Goal: Task Accomplishment & Management: Manage account settings

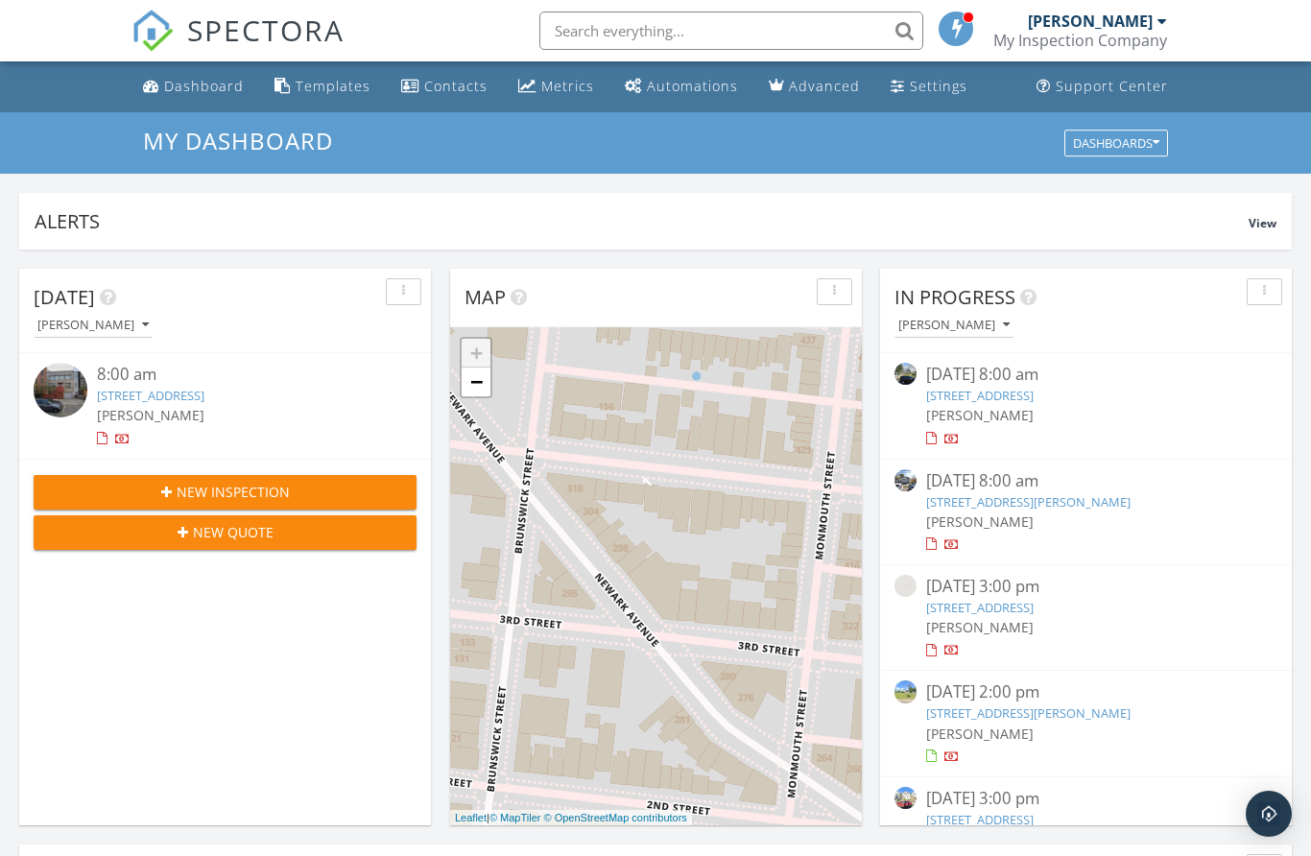
click at [964, 316] on button "[PERSON_NAME]" at bounding box center [954, 326] width 119 height 26
click at [974, 305] on span "In Progress" at bounding box center [955, 297] width 121 height 26
click at [1129, 144] on div "Dashboards" at bounding box center [1116, 142] width 86 height 13
click at [1129, 142] on div "Dashboards" at bounding box center [1116, 142] width 86 height 13
click at [208, 93] on div "Dashboard" at bounding box center [204, 86] width 80 height 18
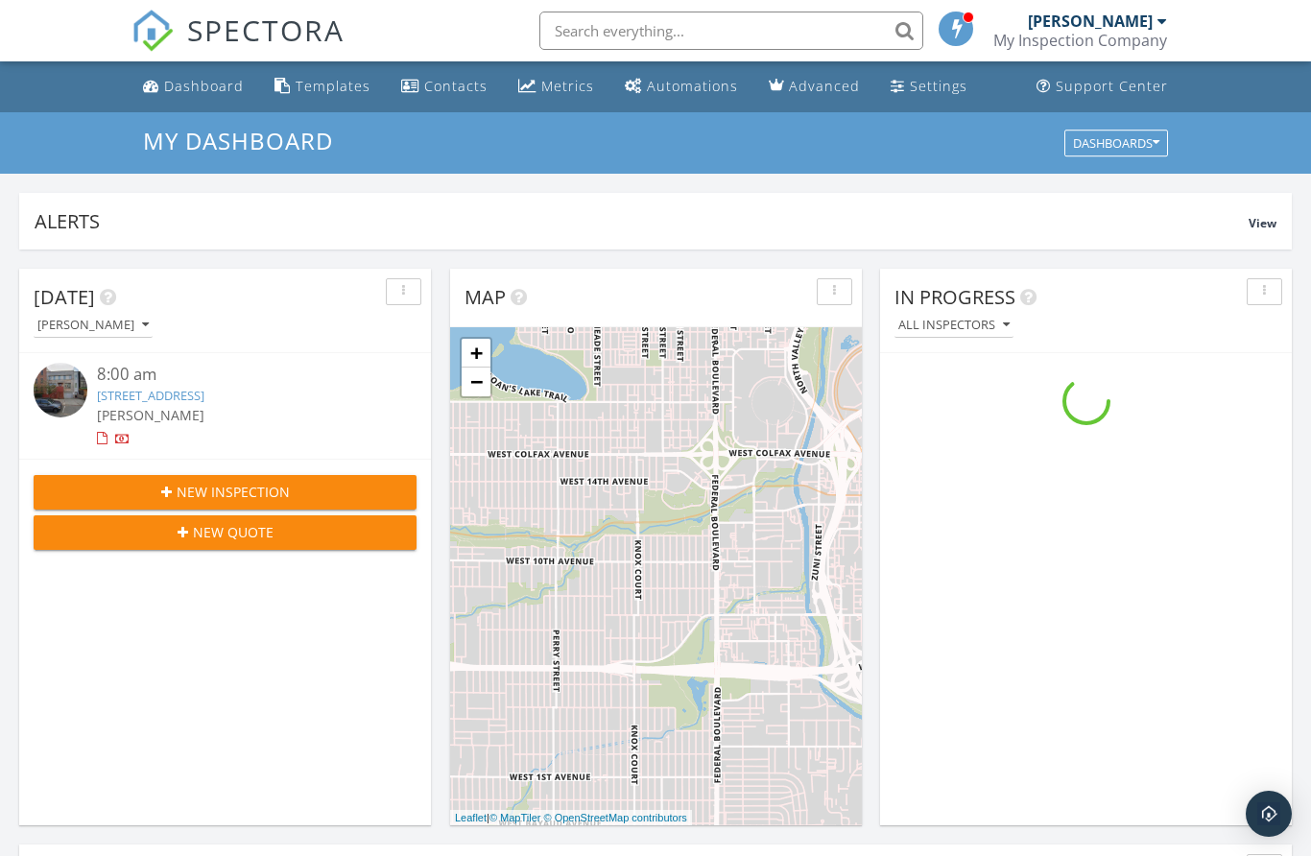
scroll to position [1748, 1312]
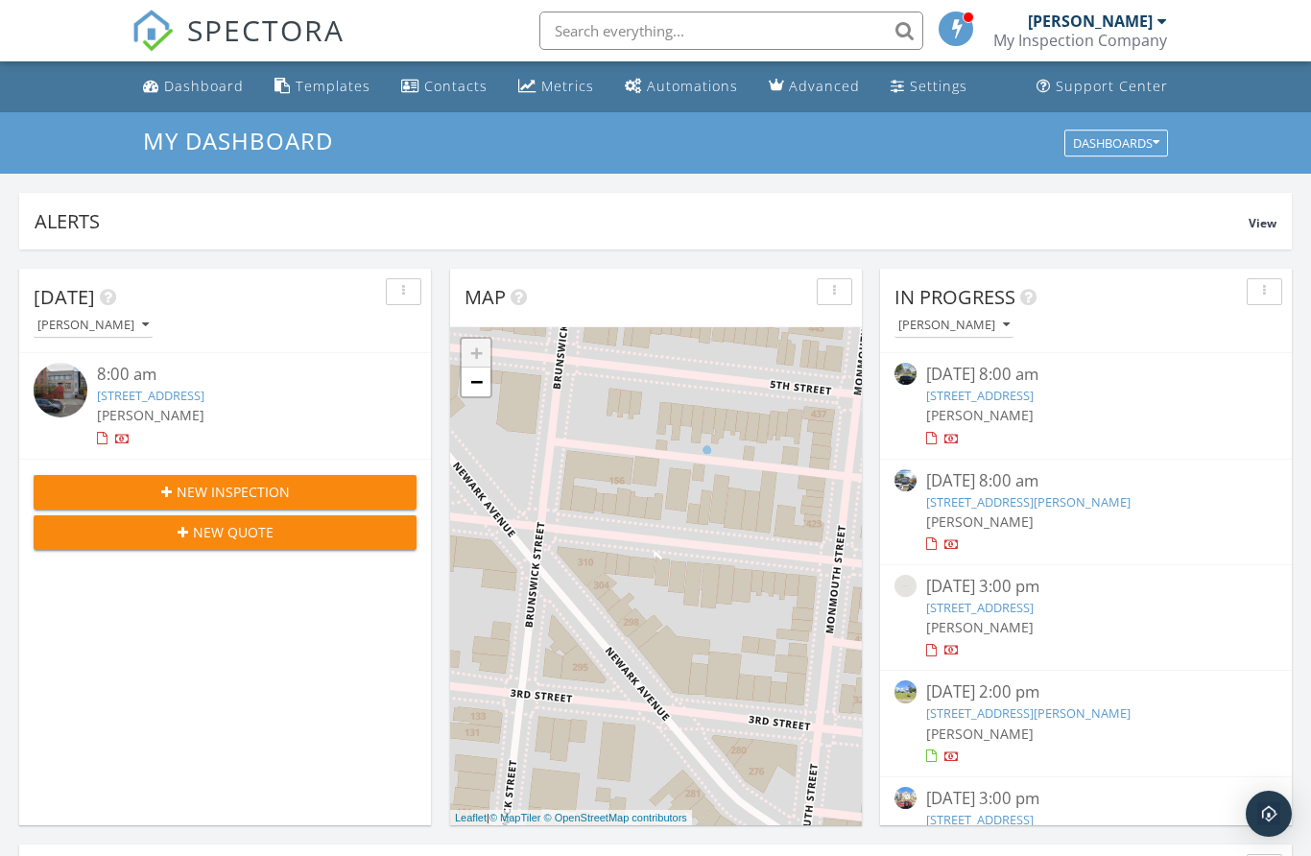
click at [60, 298] on span "[DATE]" at bounding box center [64, 297] width 61 height 26
click at [418, 293] on button "button" at bounding box center [404, 291] width 36 height 27
click at [400, 294] on div "button" at bounding box center [404, 291] width 18 height 13
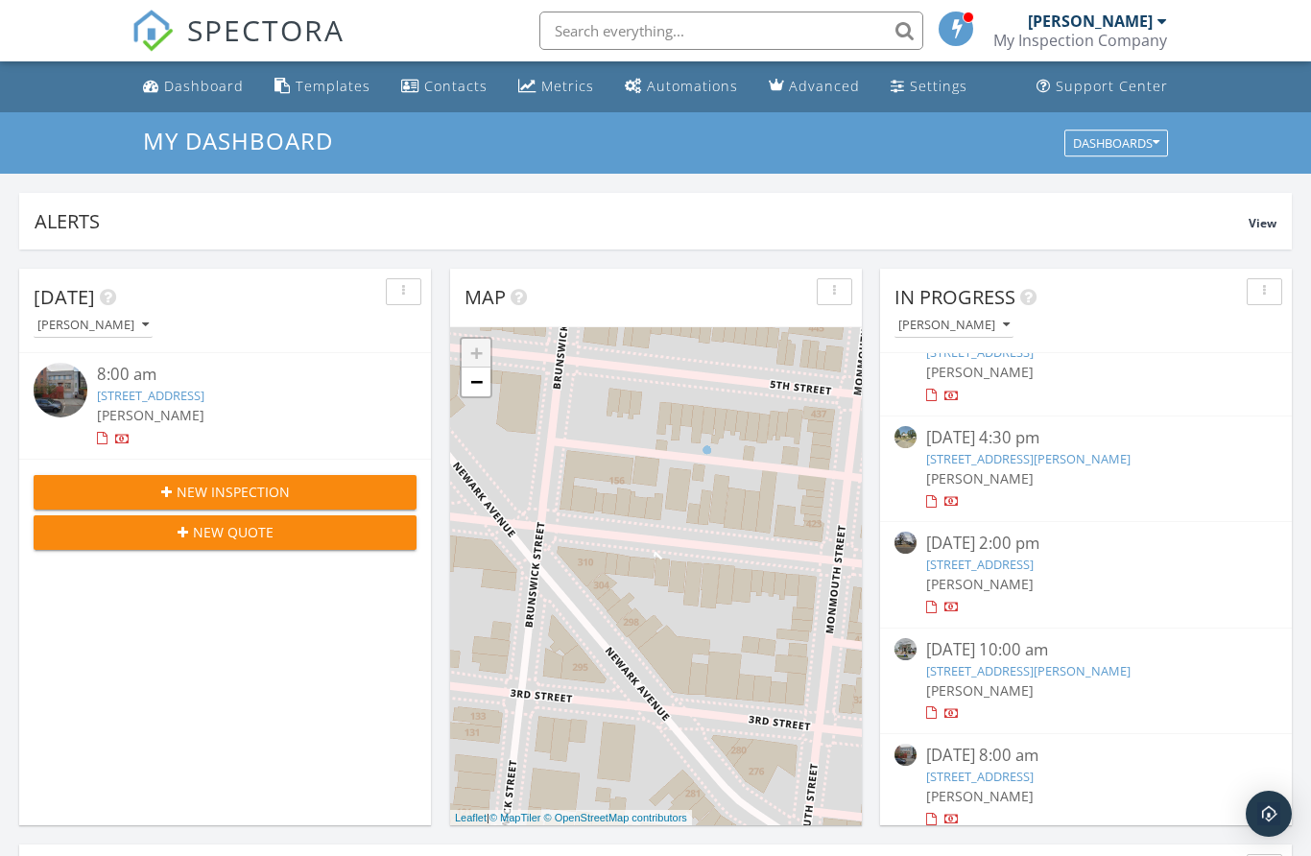
scroll to position [573, 0]
click at [1131, 665] on link "[STREET_ADDRESS][PERSON_NAME]" at bounding box center [1028, 670] width 204 height 17
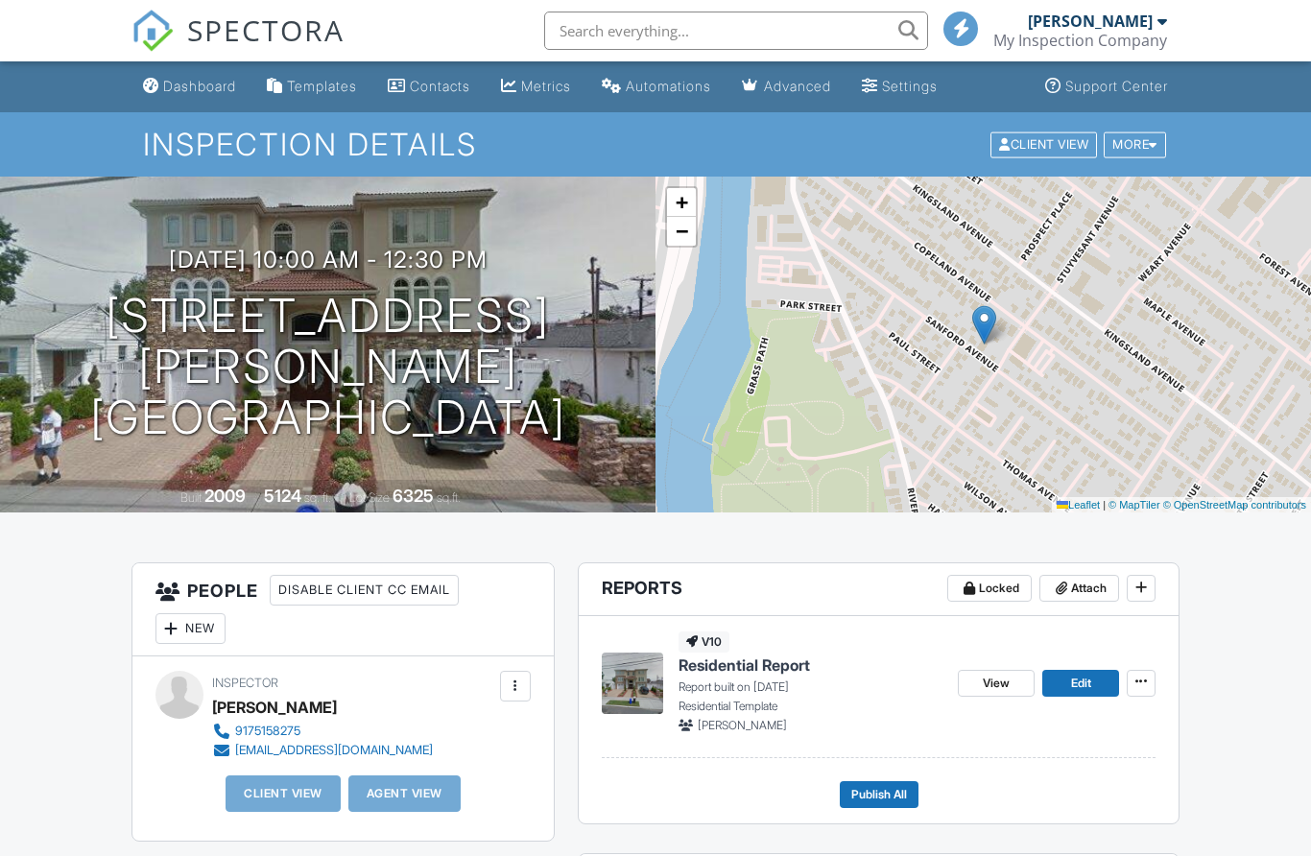
scroll to position [38, 0]
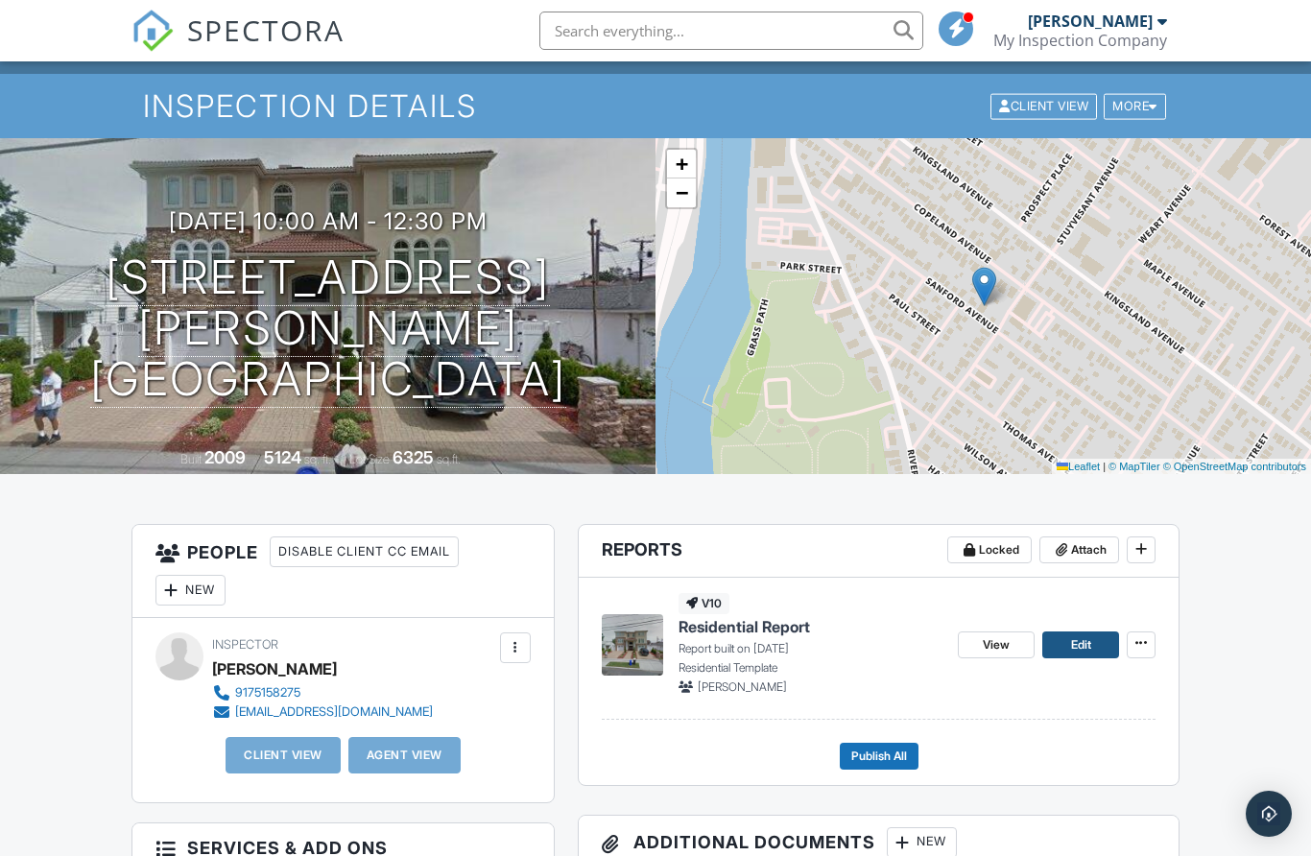
click at [1089, 650] on span "Edit" at bounding box center [1081, 645] width 20 height 19
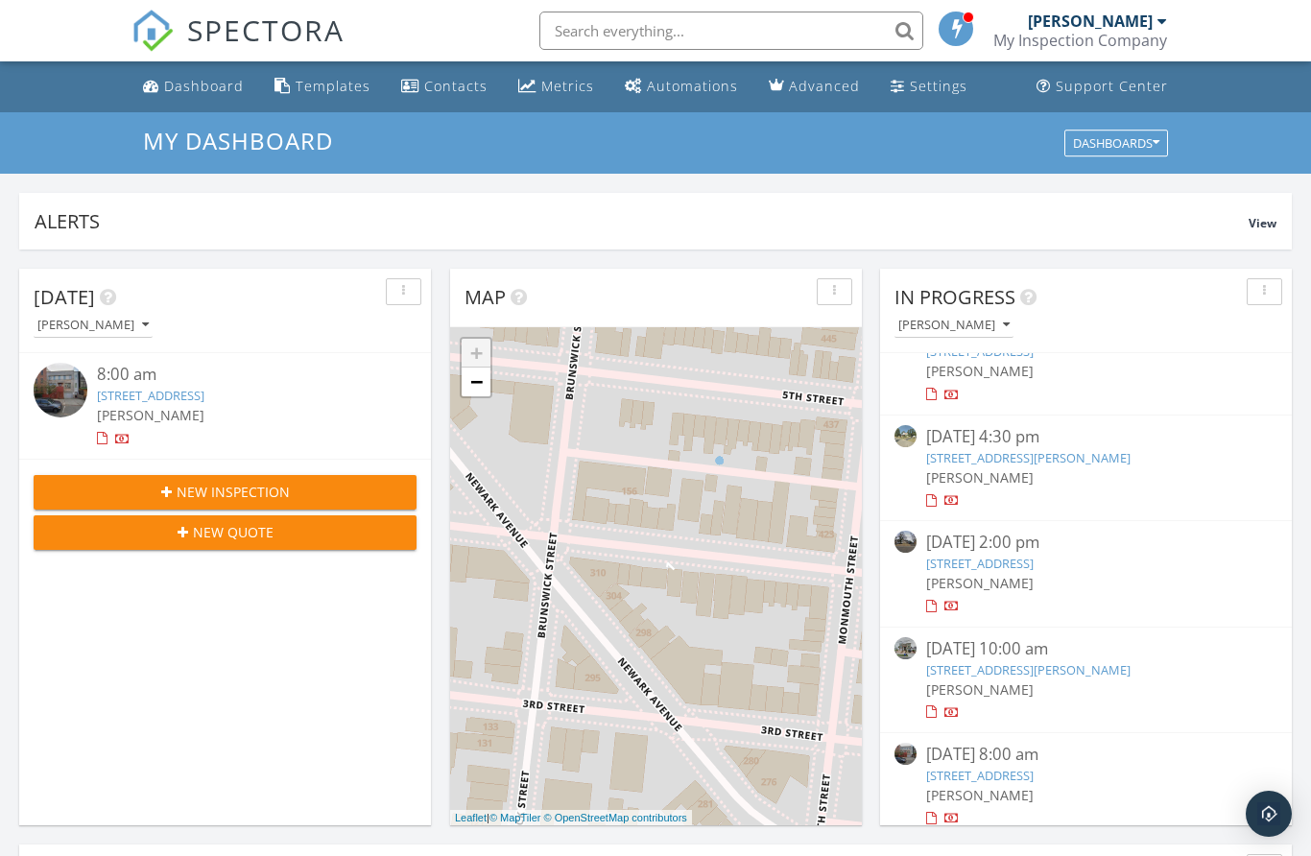
scroll to position [573, 0]
click at [1010, 662] on link "[STREET_ADDRESS][PERSON_NAME]" at bounding box center [1028, 670] width 204 height 17
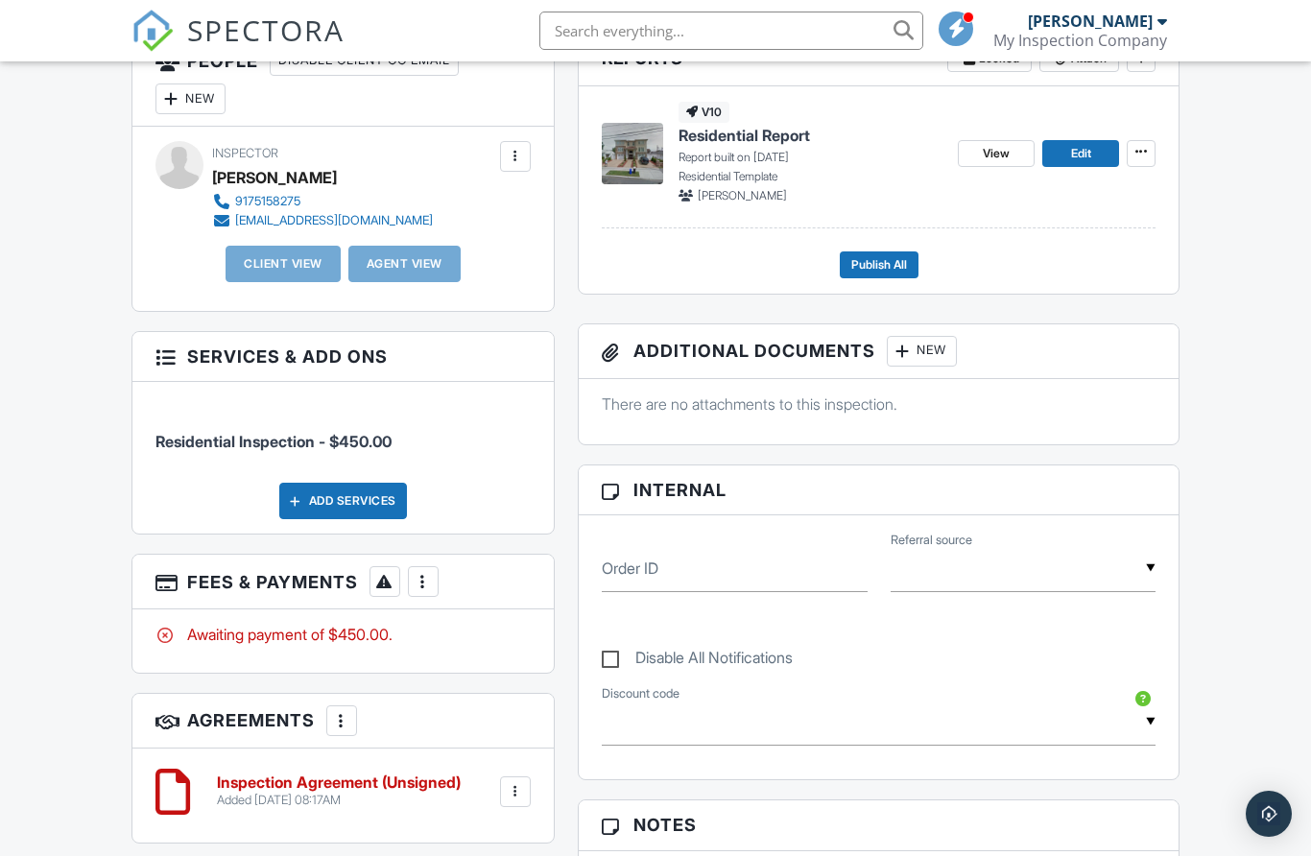
scroll to position [532, 0]
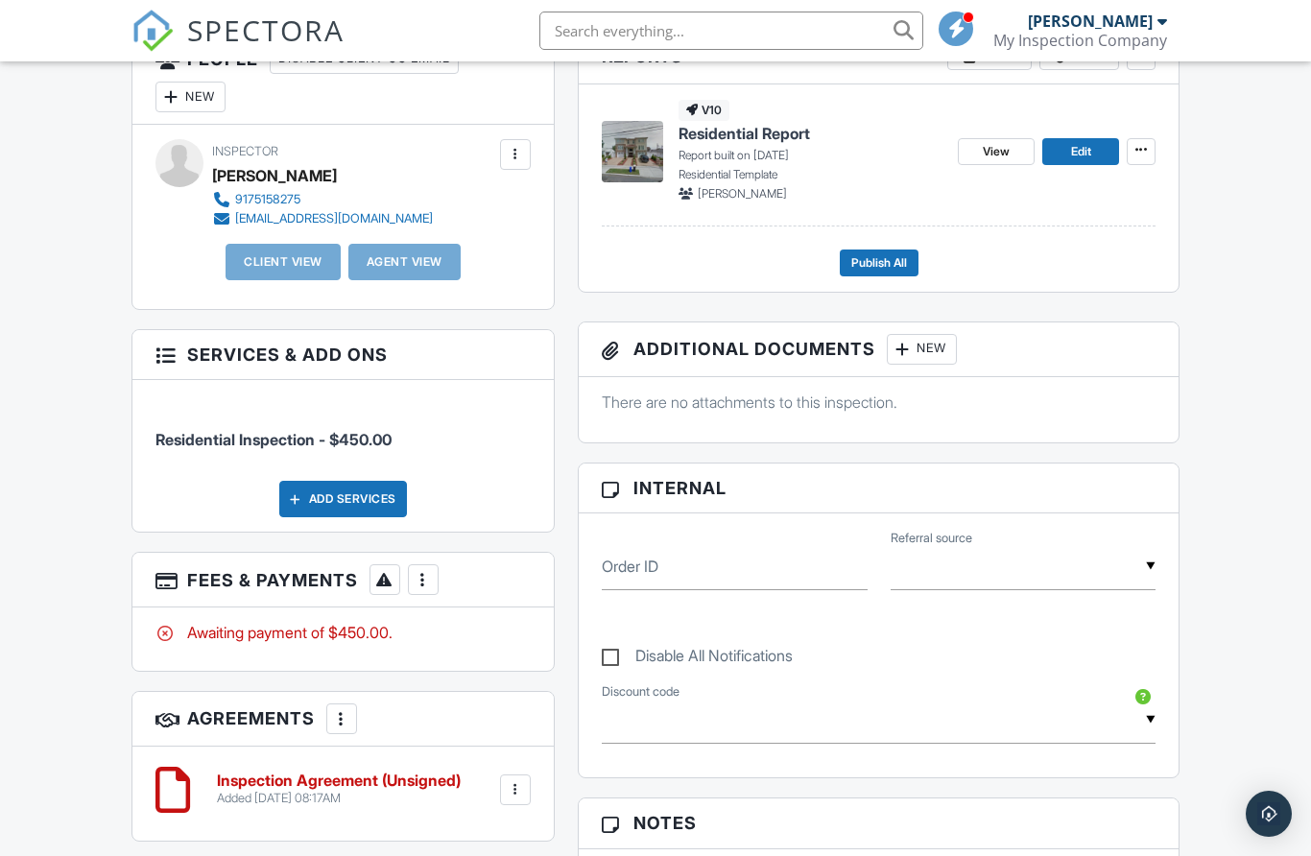
click at [367, 492] on div "Add Services" at bounding box center [343, 499] width 128 height 36
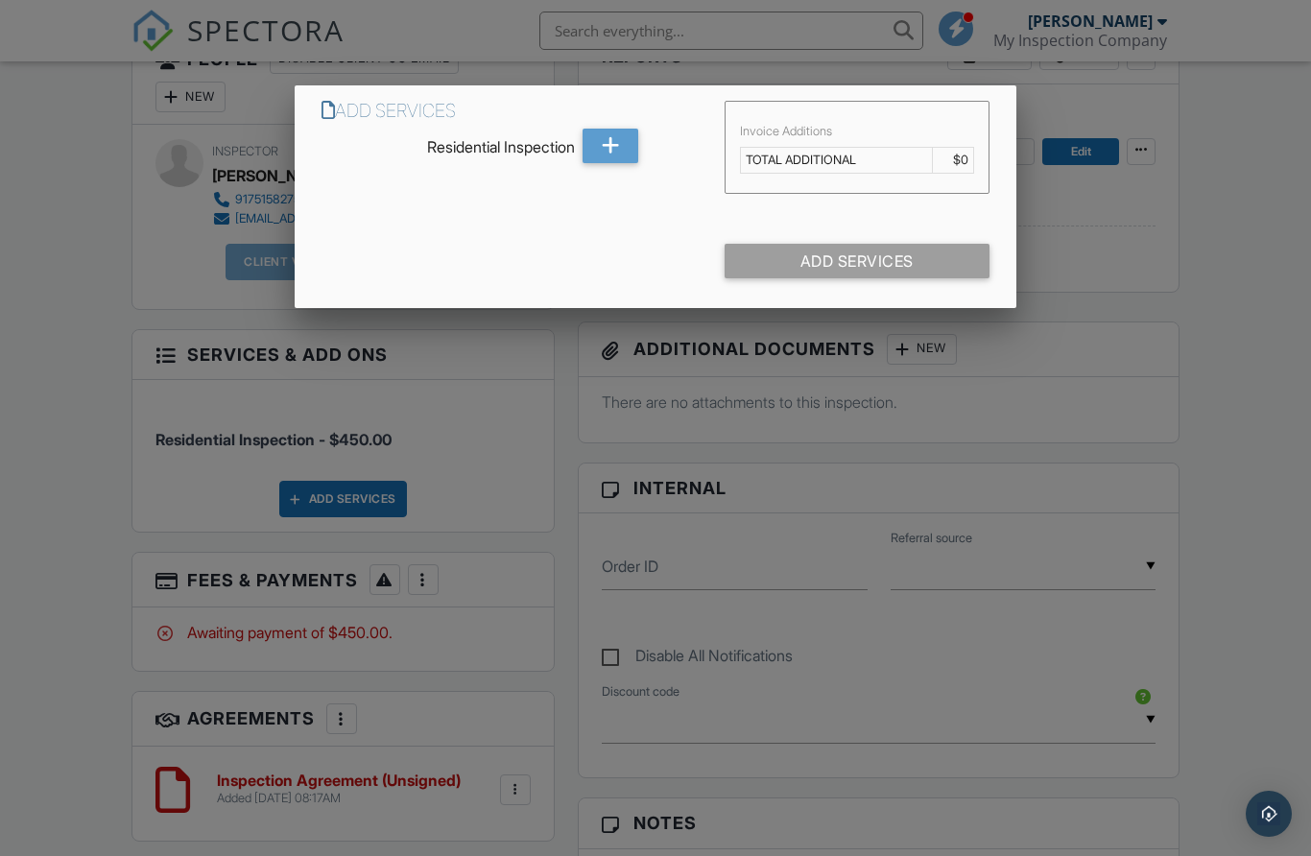
click at [775, 166] on td "TOTAL ADDITIONAL" at bounding box center [836, 161] width 192 height 26
click at [613, 155] on icon at bounding box center [611, 146] width 18 height 35
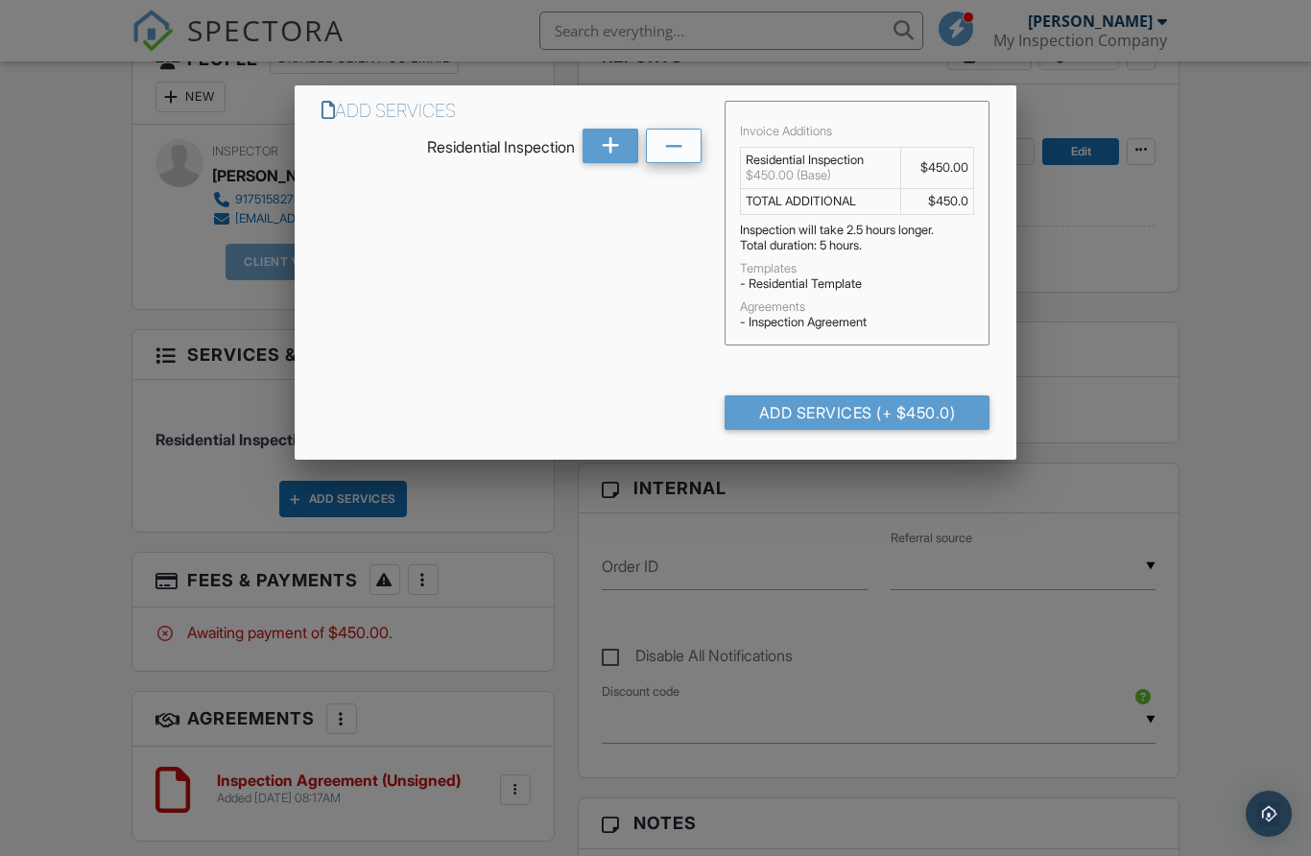
click at [665, 151] on icon at bounding box center [674, 147] width 18 height 35
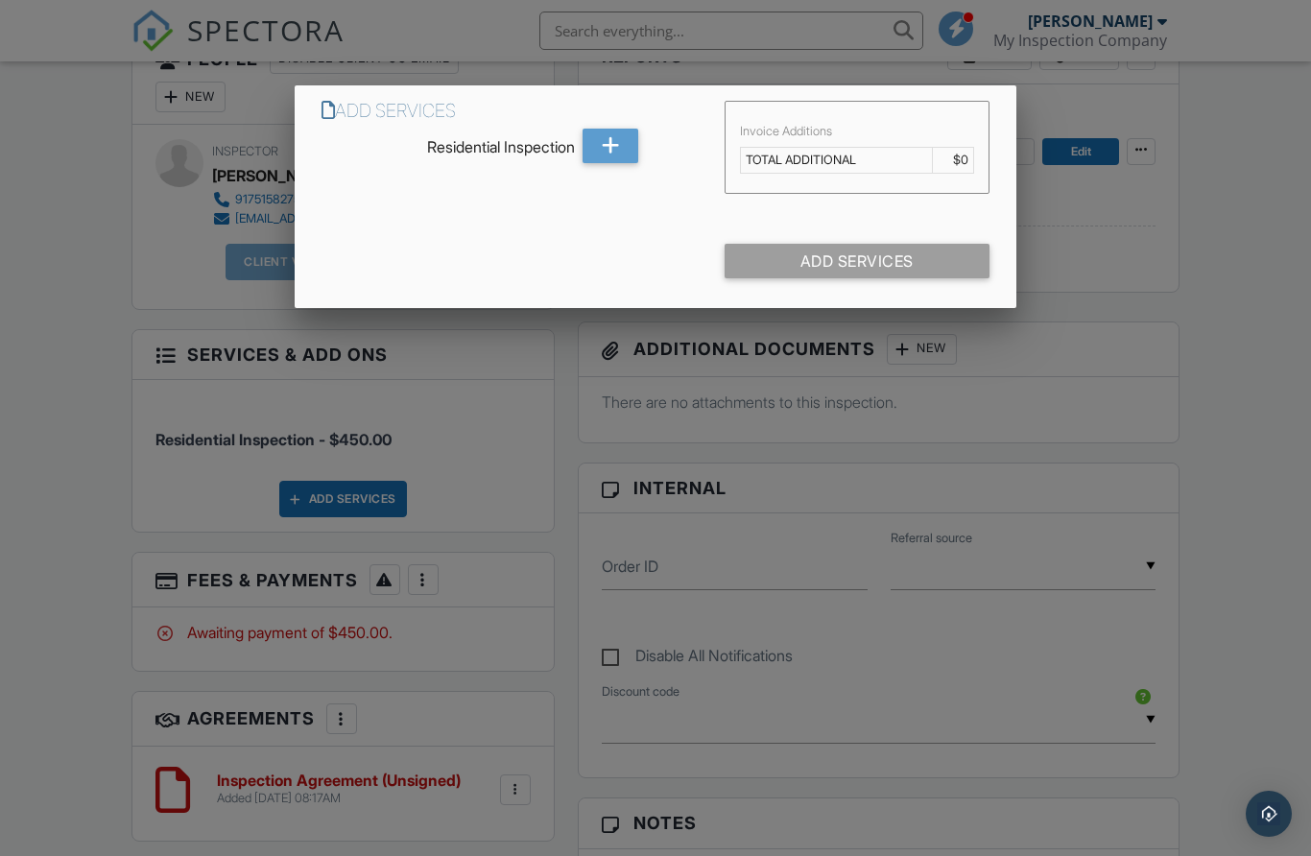
click at [657, 437] on div at bounding box center [655, 439] width 1311 height 1070
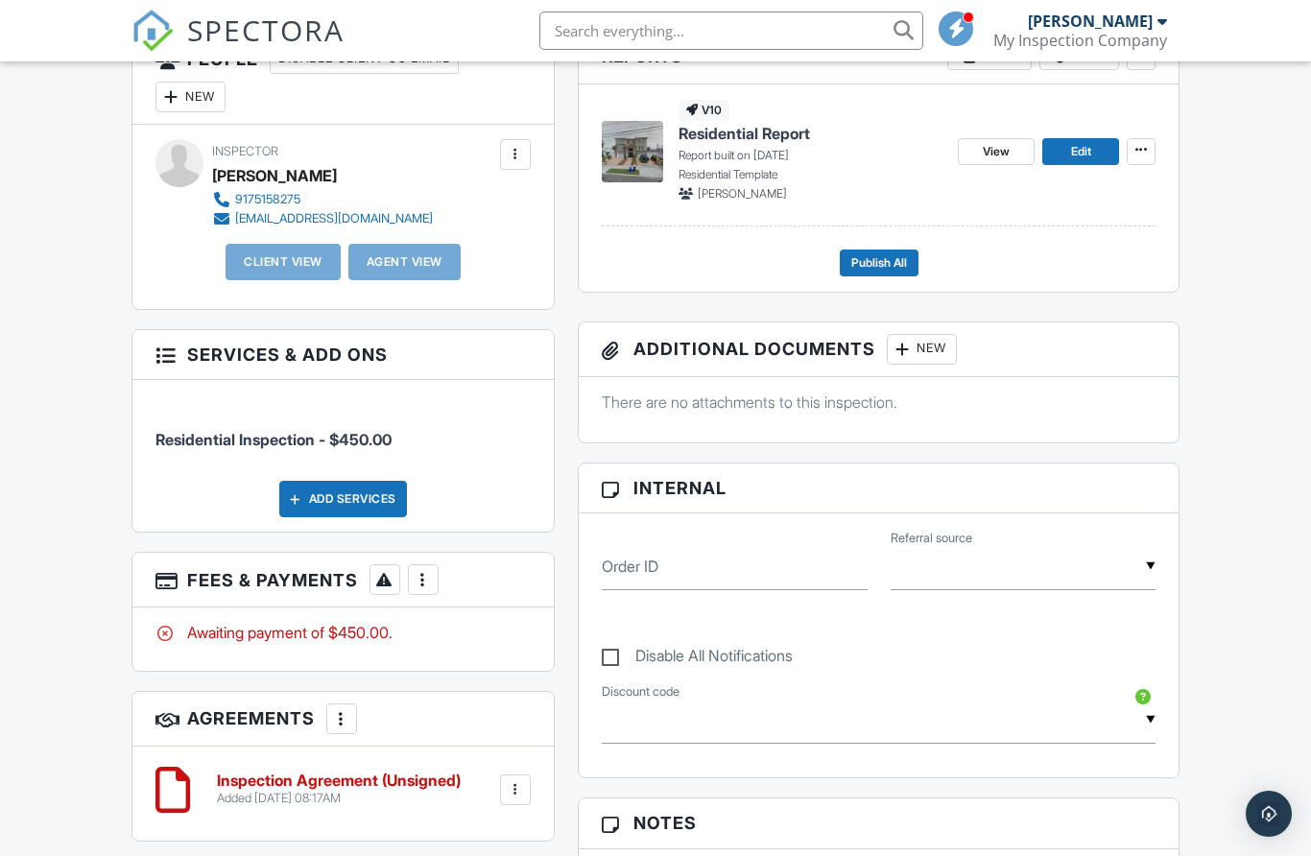
click at [421, 574] on div at bounding box center [423, 579] width 19 height 19
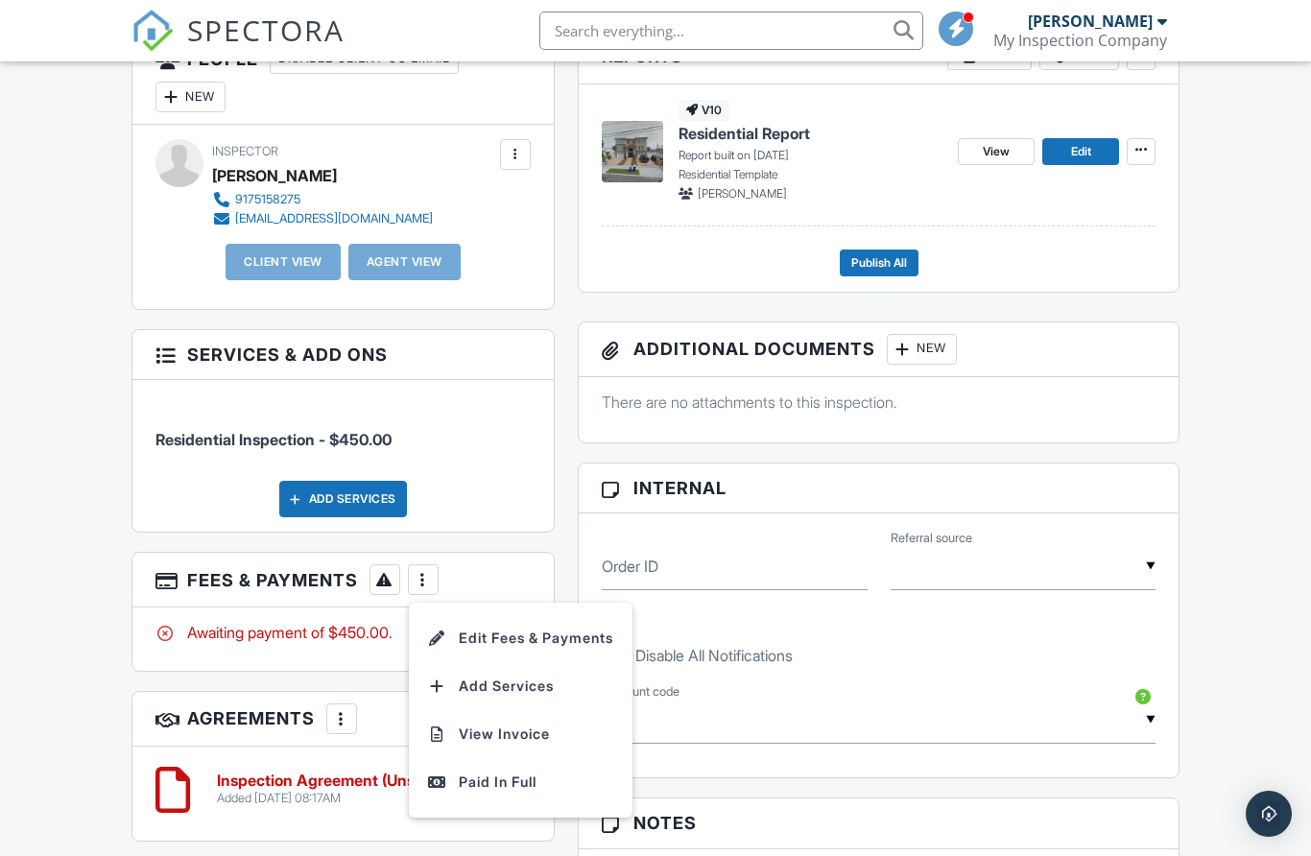
click at [377, 586] on div at bounding box center [384, 579] width 19 height 19
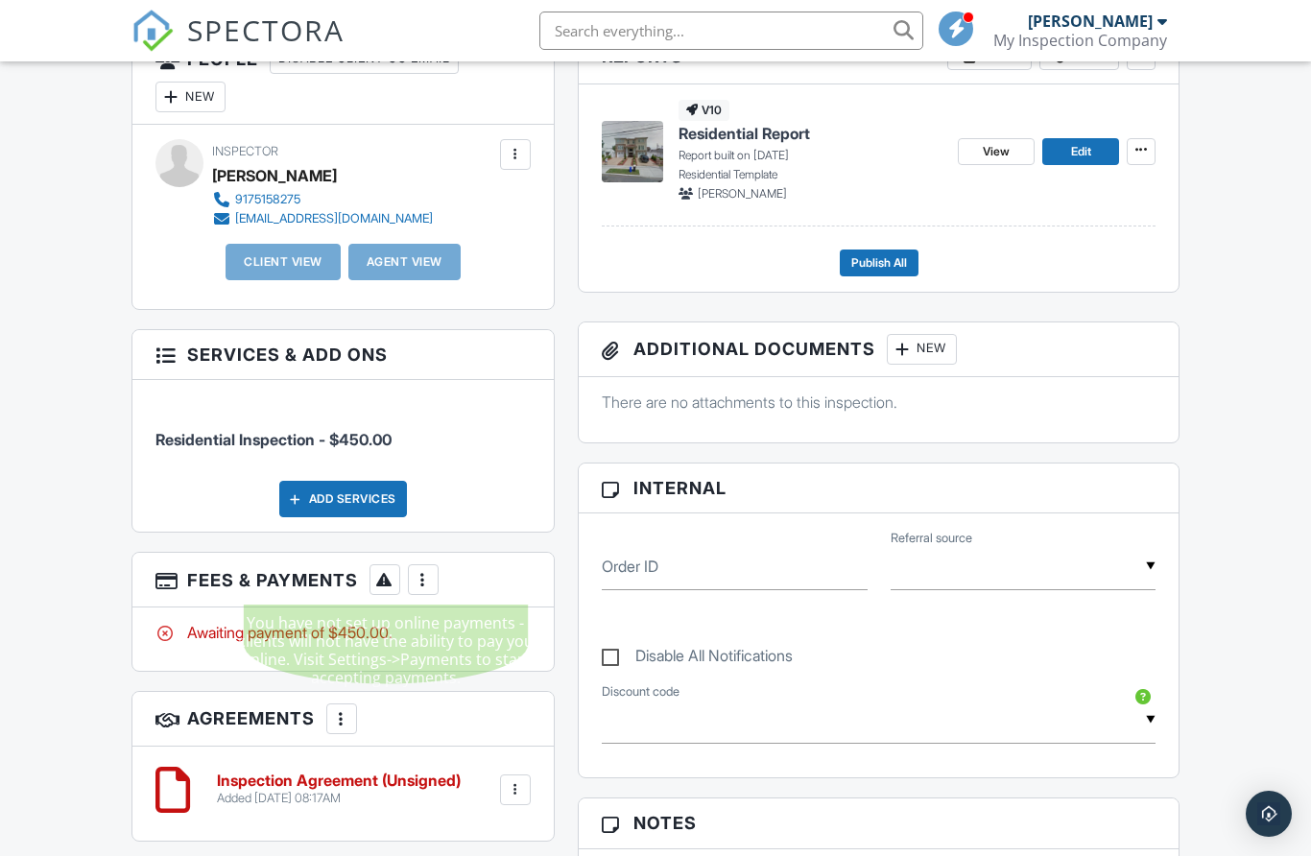
click at [448, 585] on h3 "Fees & Payments More Edit Fees & Payments Add Services View Invoice Paid In Full" at bounding box center [342, 580] width 421 height 55
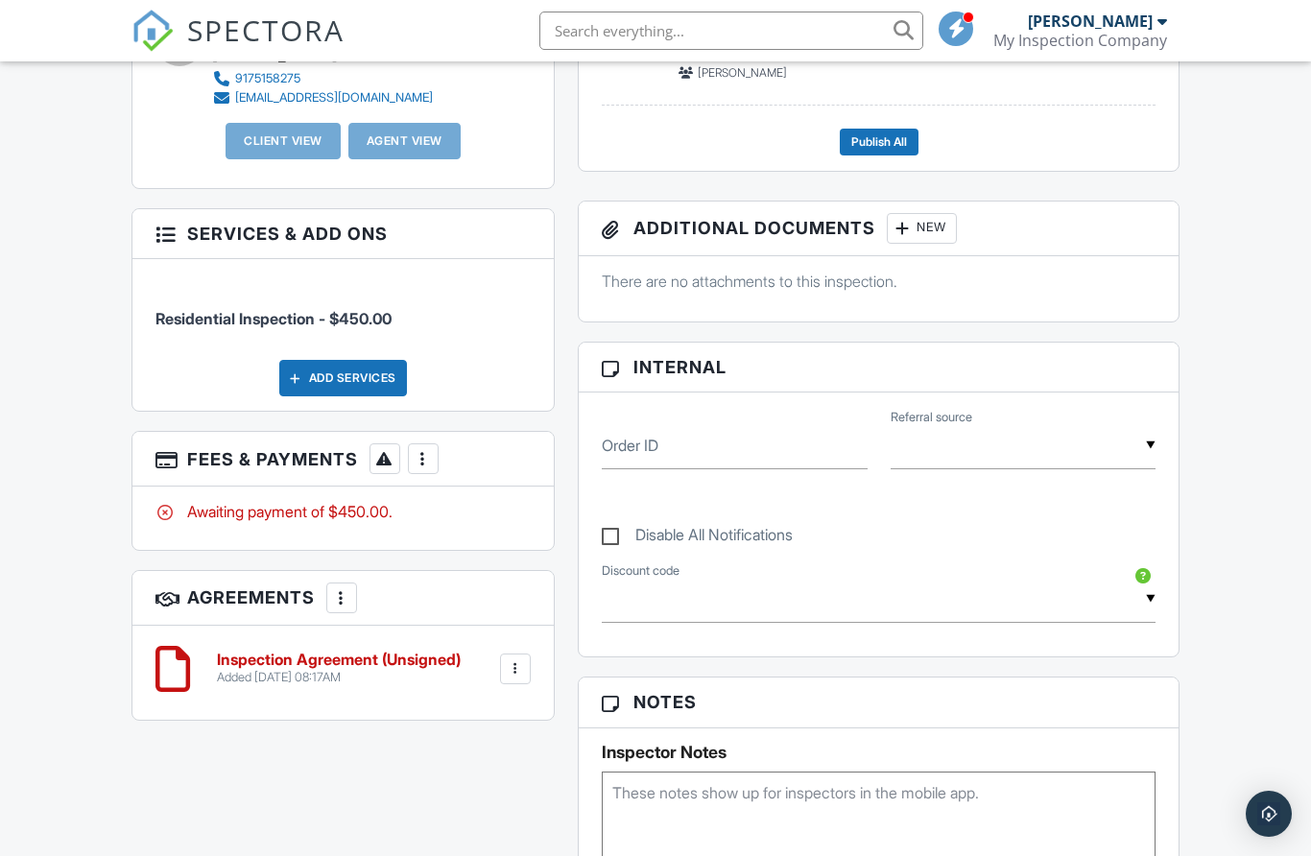
scroll to position [661, 0]
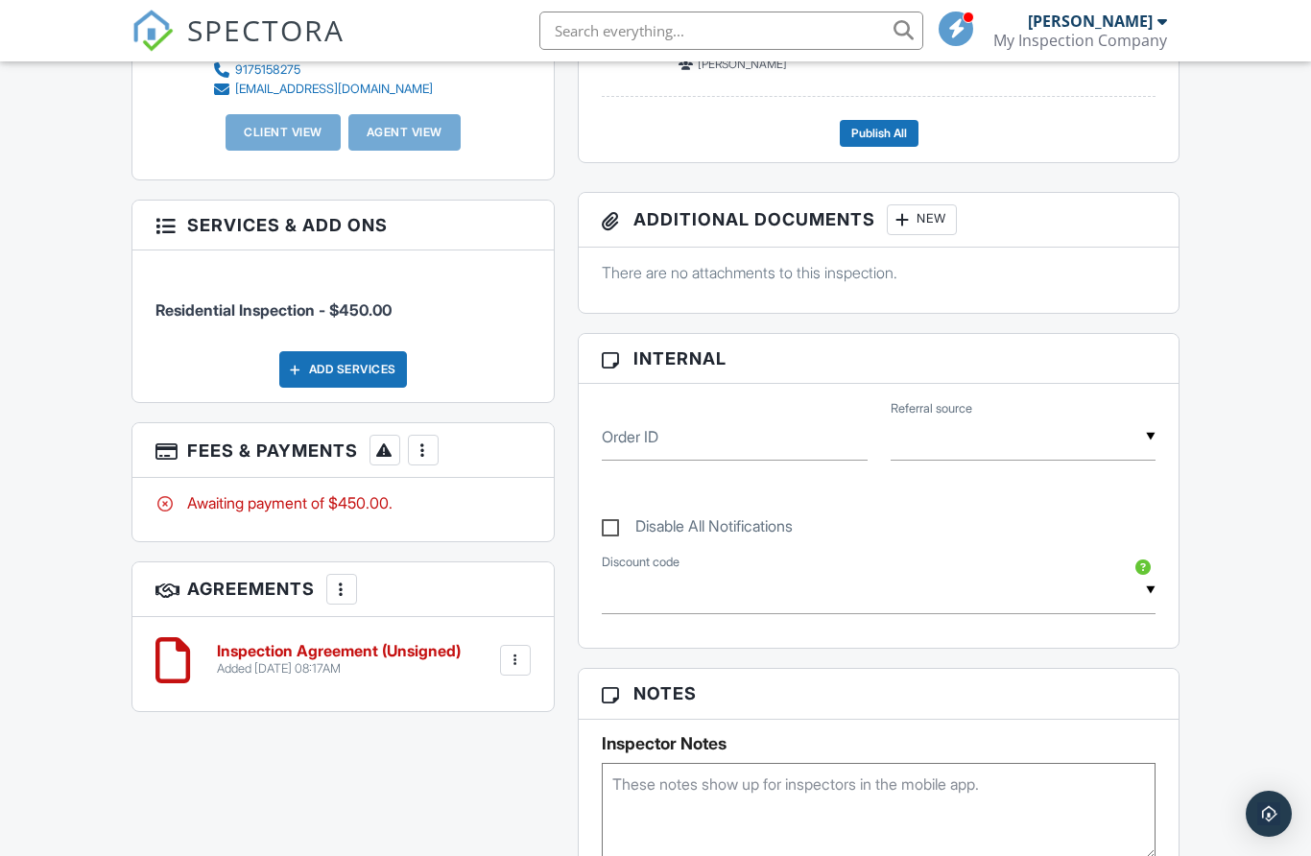
click at [397, 677] on div "Inspection Agreement (Unsigned) Added 09/27/2025 08:17AM Edit File Delete Downl…" at bounding box center [343, 661] width 375 height 58
click at [330, 585] on div "More" at bounding box center [341, 589] width 31 height 31
click at [423, 603] on h3 "Agreements More Add Agreement Edit Agreement Templates" at bounding box center [342, 590] width 421 height 55
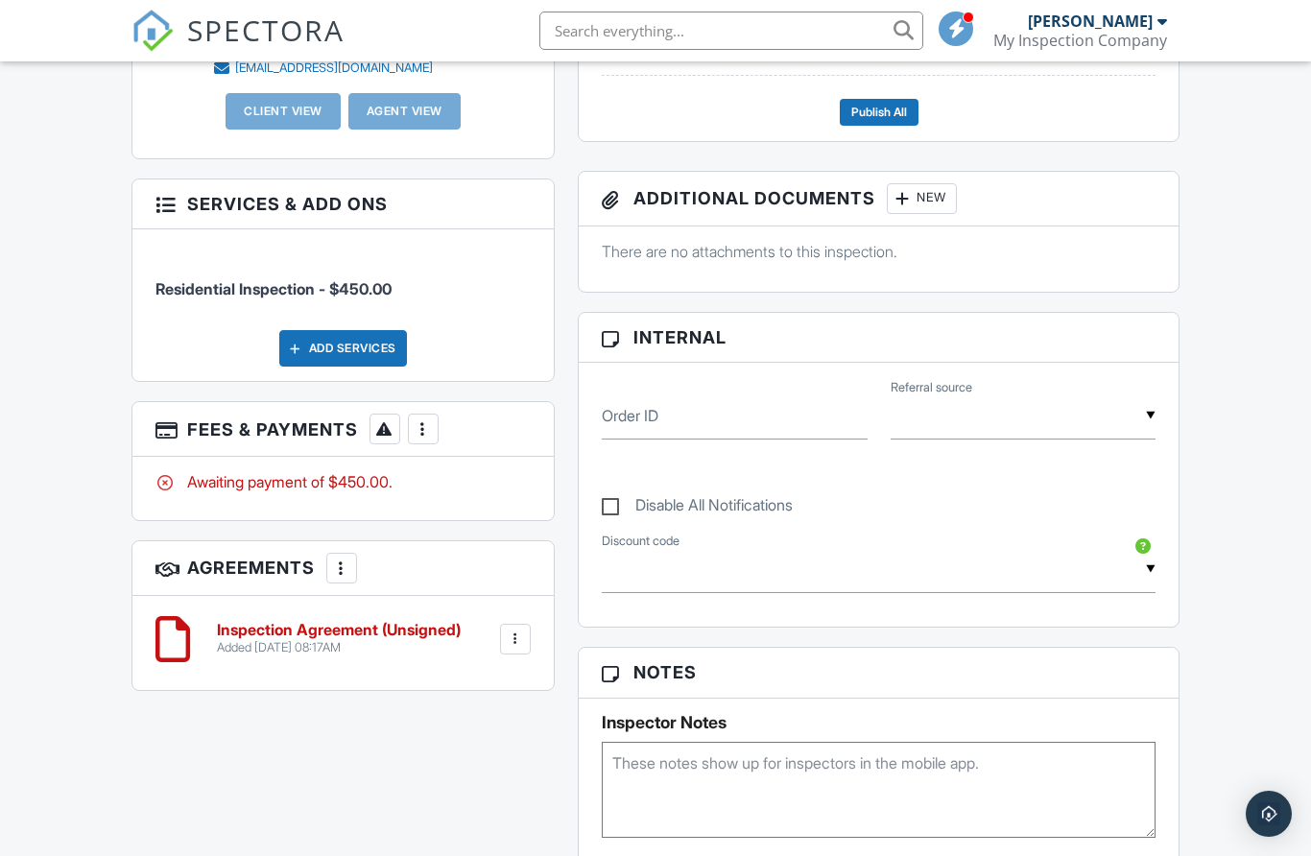
scroll to position [681, 0]
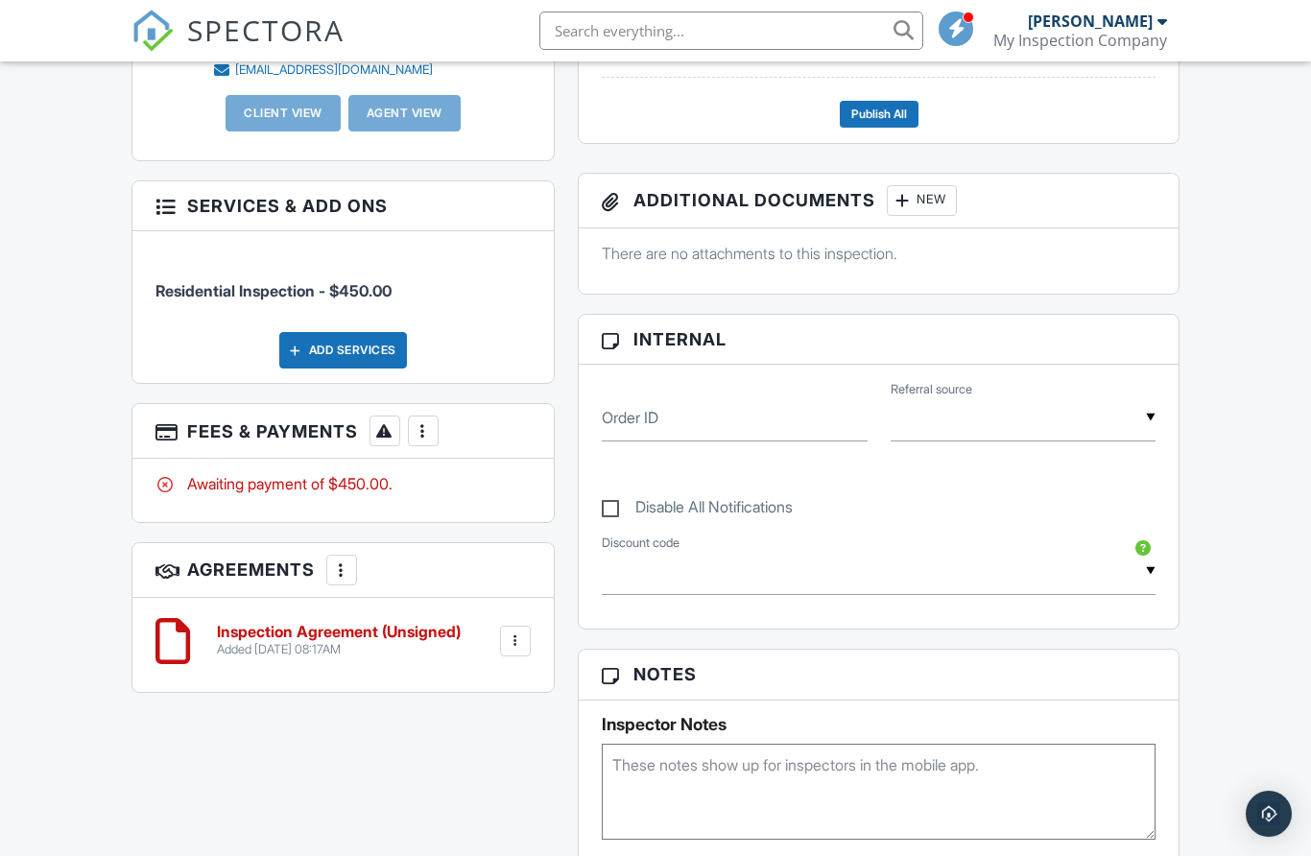
click at [359, 645] on div "Added 09/27/2025 08:17AM" at bounding box center [339, 649] width 244 height 15
click at [404, 626] on h6 "Inspection Agreement (Unsigned)" at bounding box center [339, 632] width 244 height 17
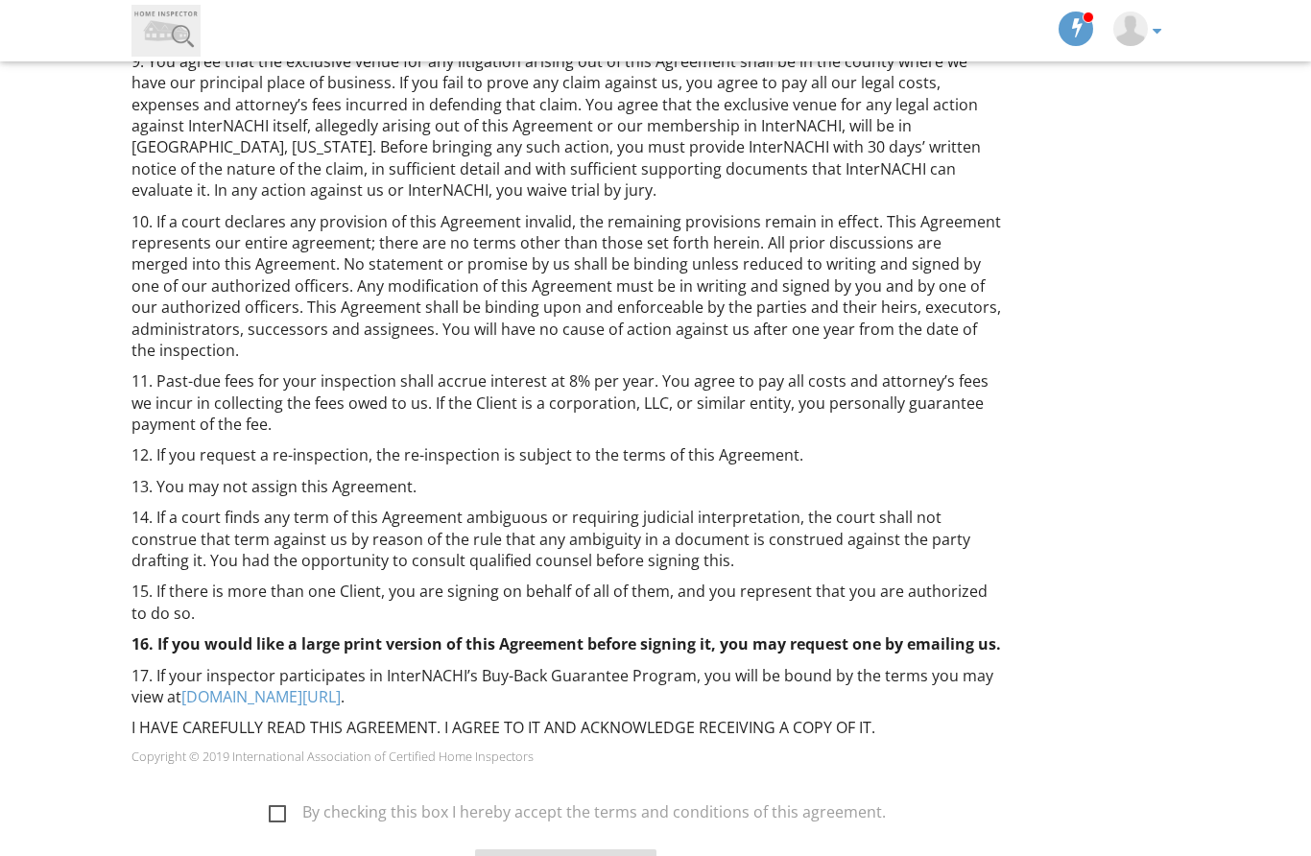
scroll to position [1321, 0]
click at [287, 790] on div "By checking this box I hereby accept the terms and conditions of this agreement." at bounding box center [567, 803] width 894 height 26
click at [278, 775] on div "By checking this box I hereby accept the terms and conditions of this agreement…" at bounding box center [567, 846] width 871 height 142
click at [280, 805] on label "By checking this box I hereby accept the terms and conditions of this agreement." at bounding box center [577, 817] width 617 height 24
click at [270, 798] on input "By checking this box I hereby accept the terms and conditions of this agreement." at bounding box center [263, 804] width 12 height 12
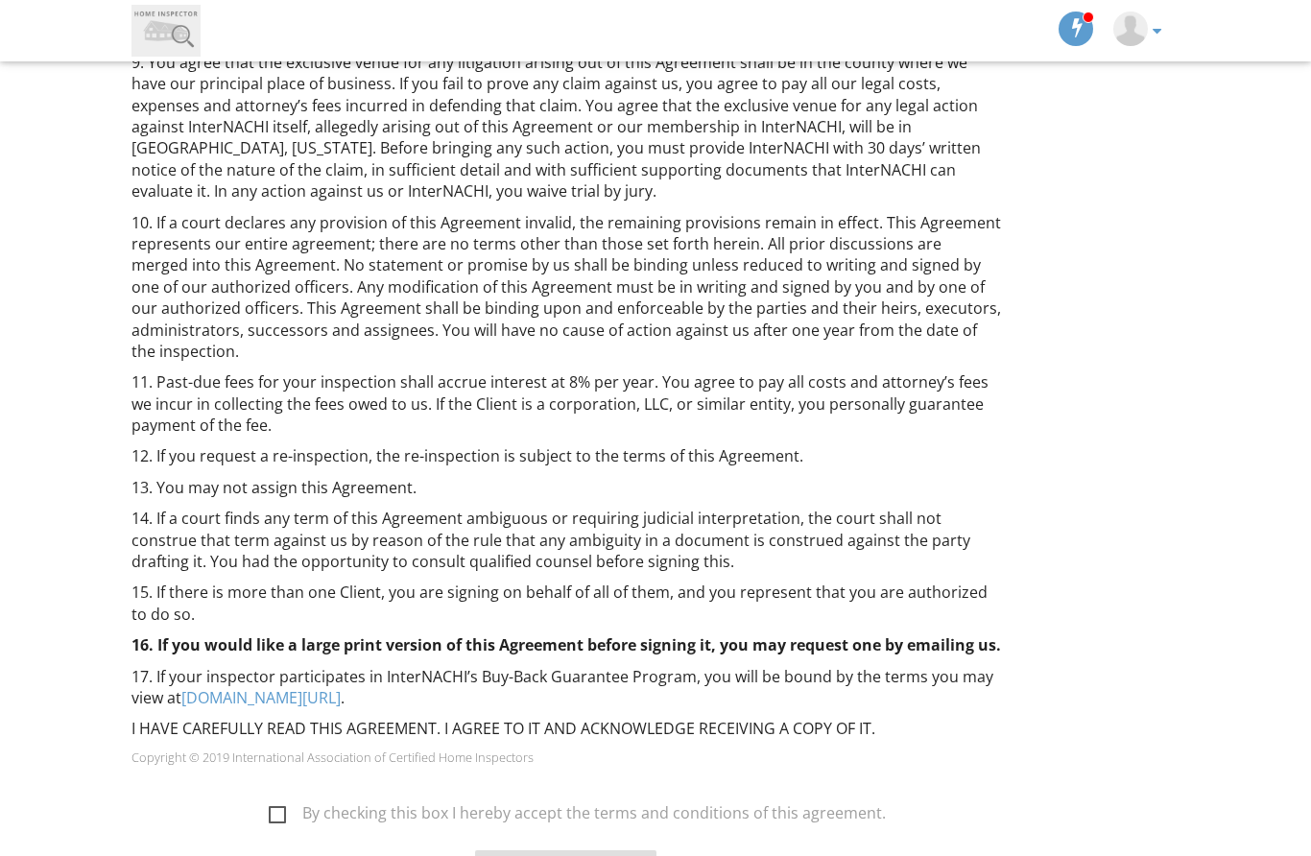
checkbox input "true"
